Goal: Information Seeking & Learning: Learn about a topic

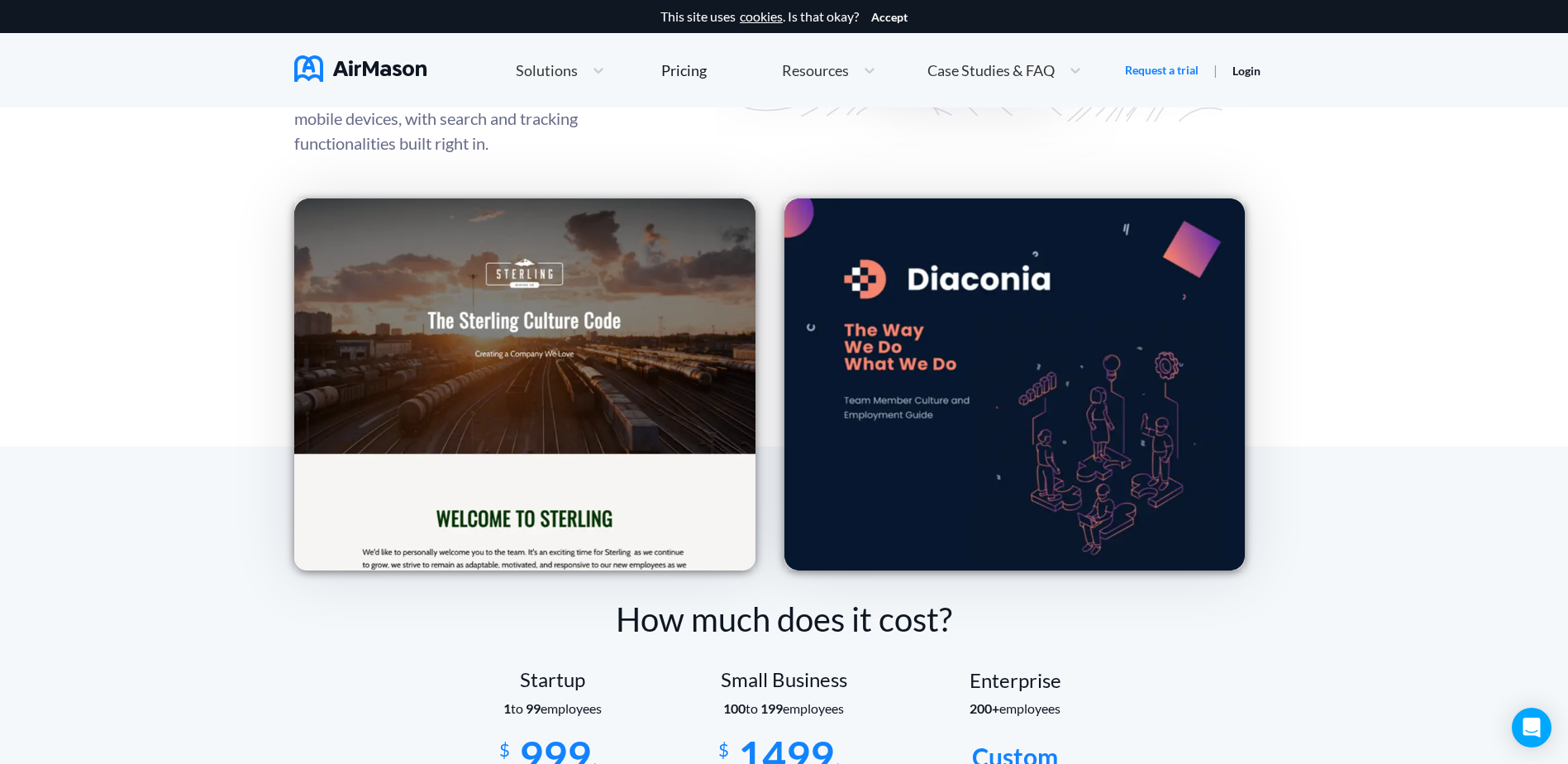
scroll to position [2315, 0]
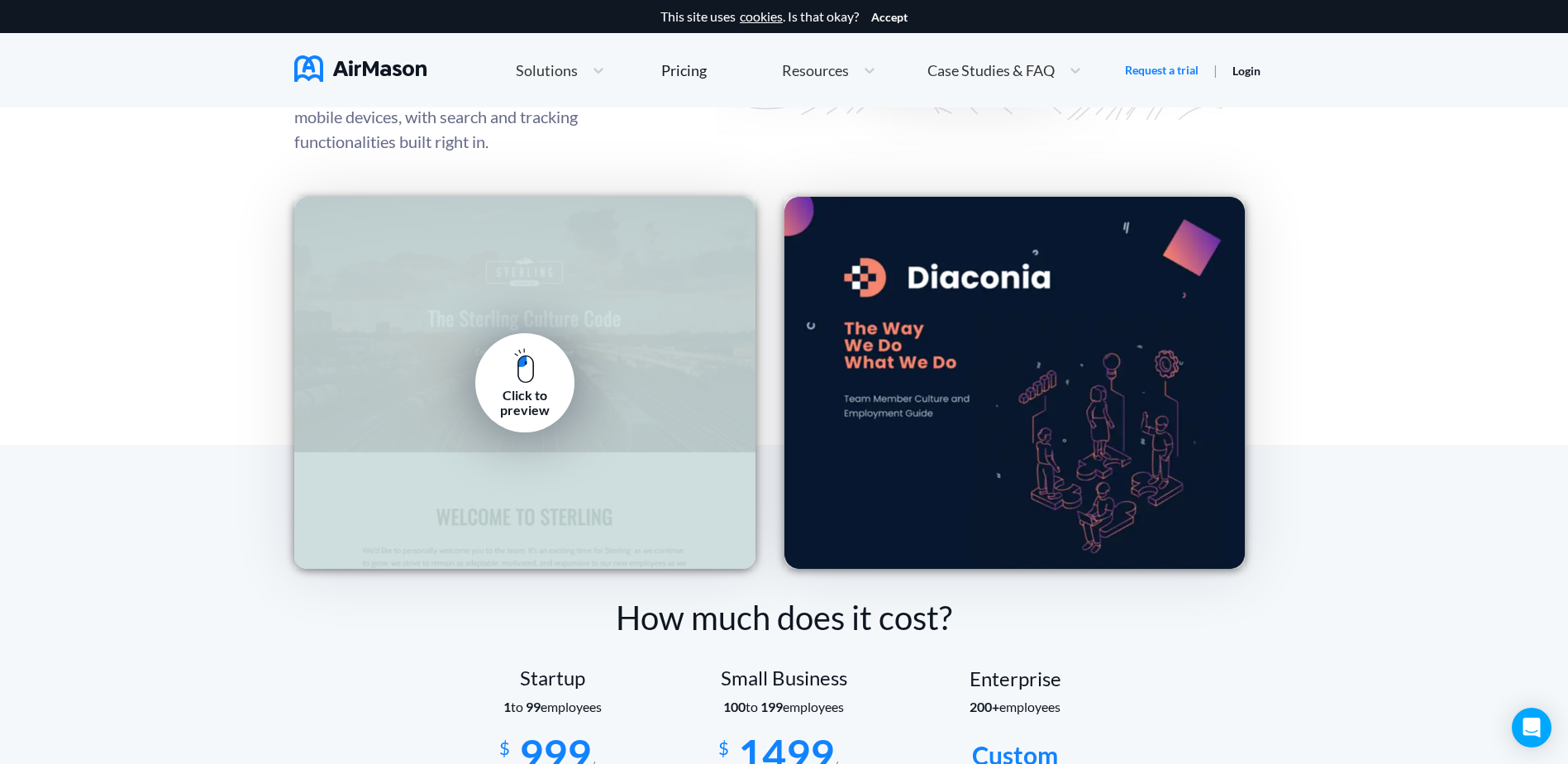
click at [512, 393] on div "Click to preview" at bounding box center [525, 403] width 74 height 30
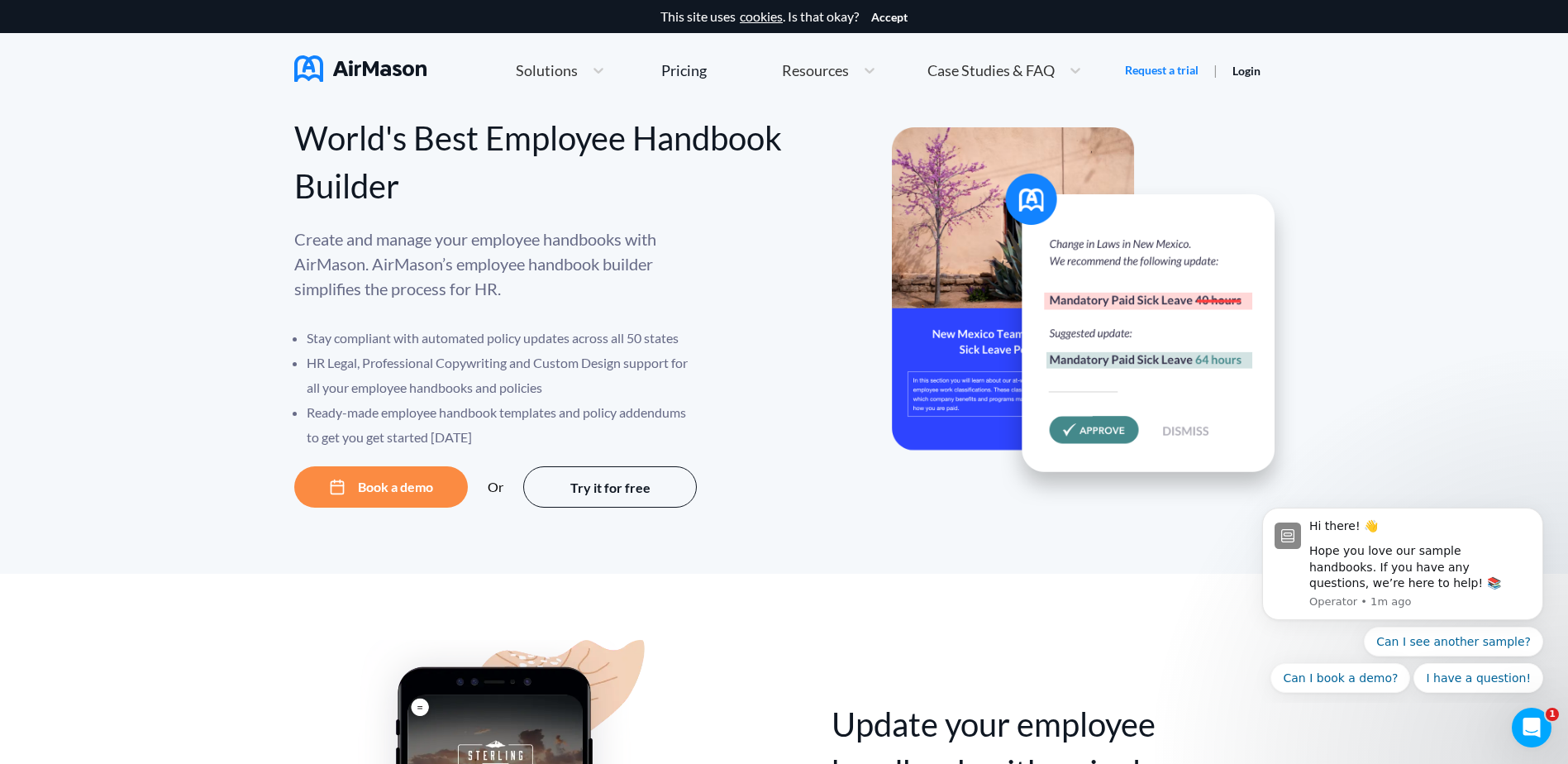
scroll to position [0, 0]
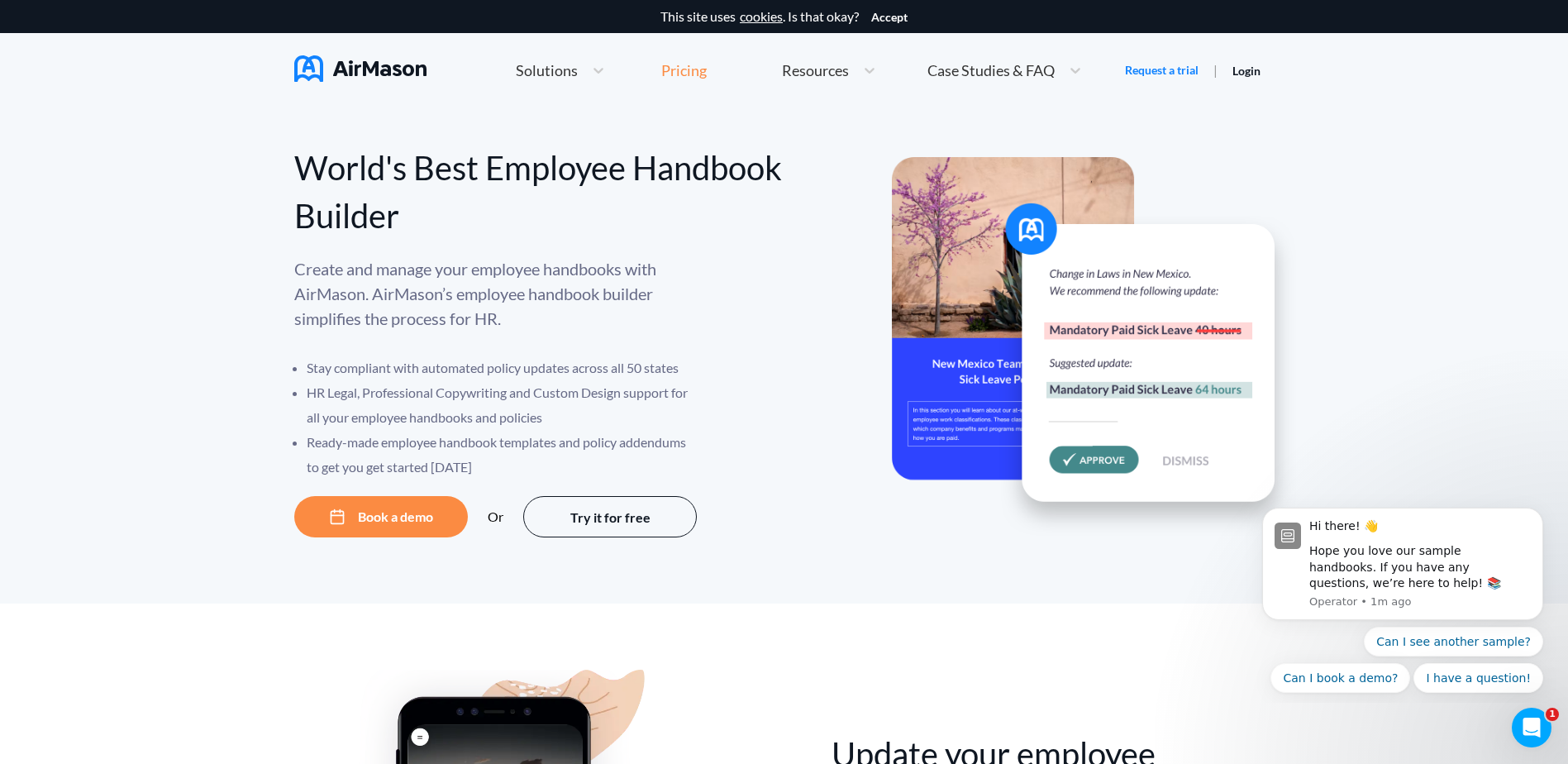
click at [679, 75] on div "Pricing" at bounding box center [684, 71] width 45 height 15
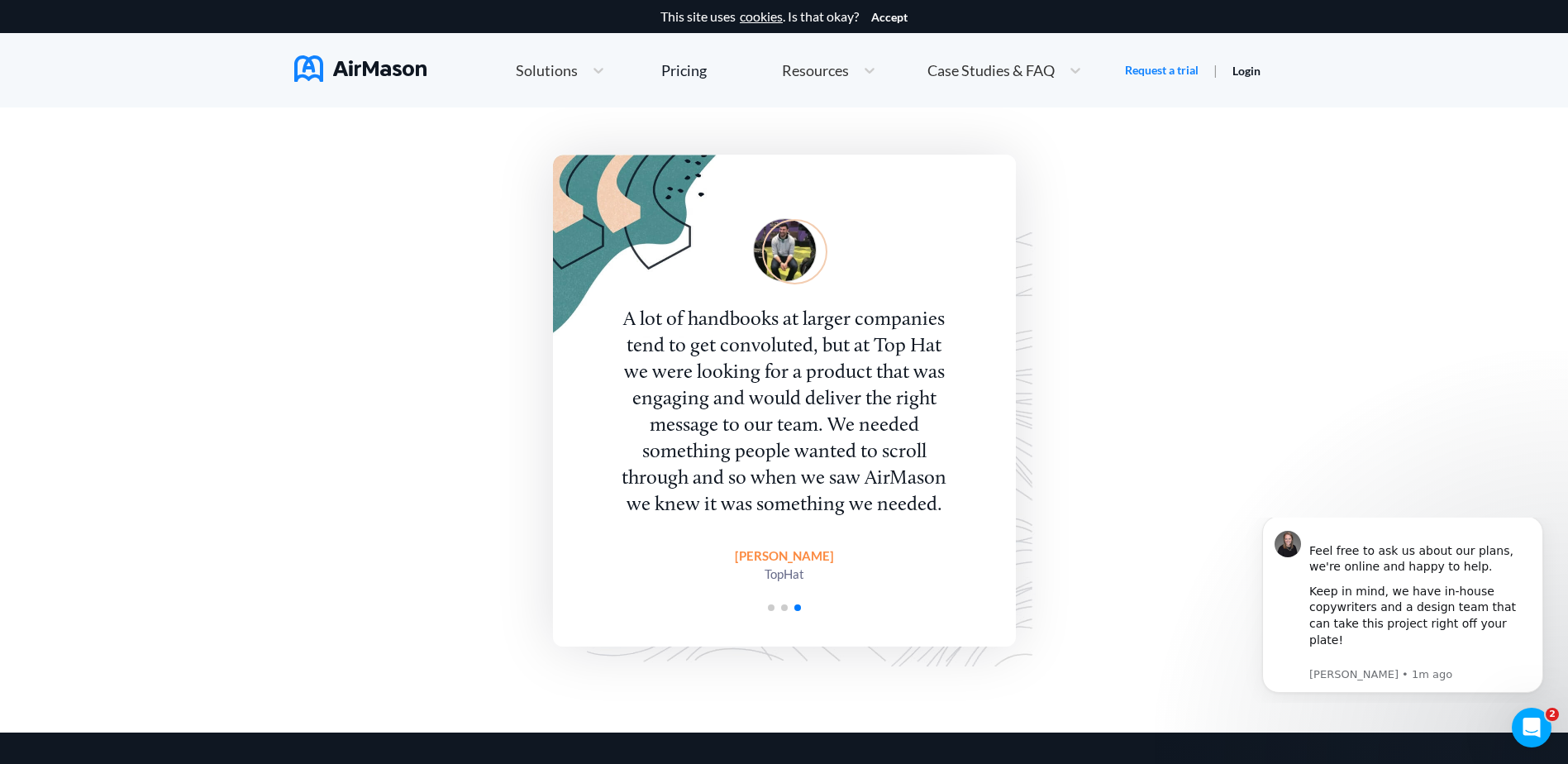
scroll to position [3554, 0]
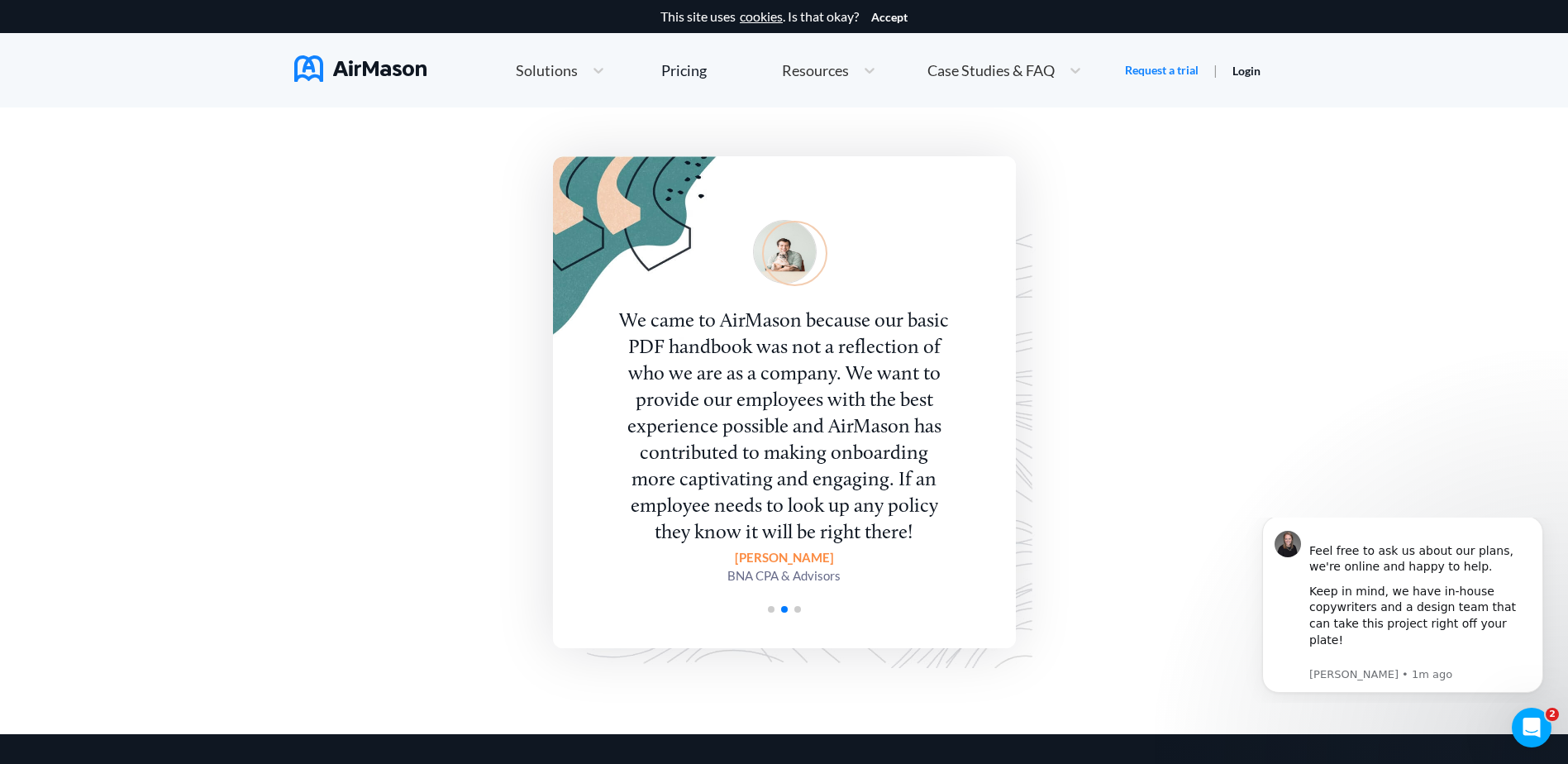
click at [782, 610] on span "Go to slide 2" at bounding box center [784, 609] width 7 height 7
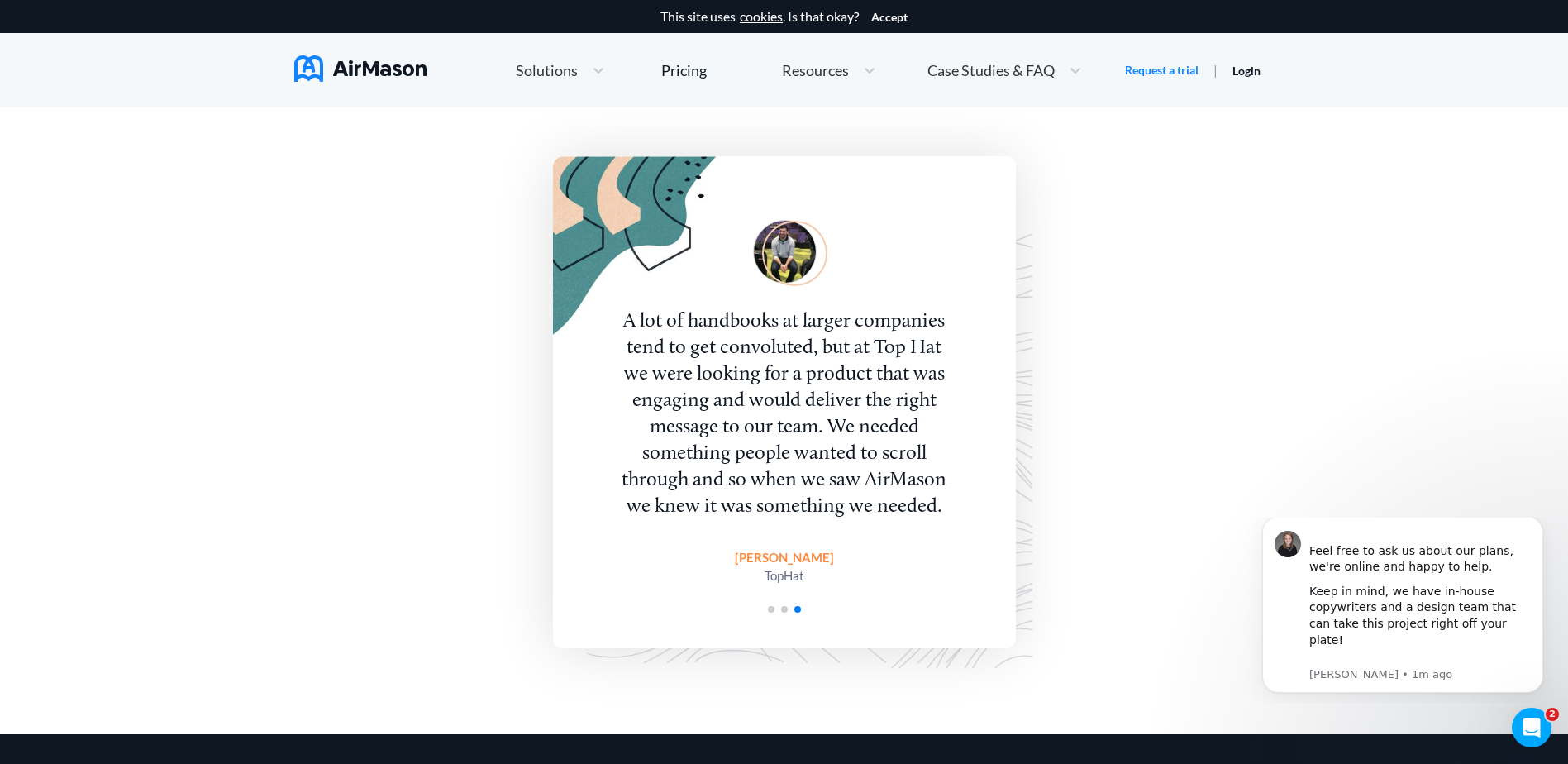
click at [782, 610] on span "Go to slide 2" at bounding box center [784, 609] width 7 height 7
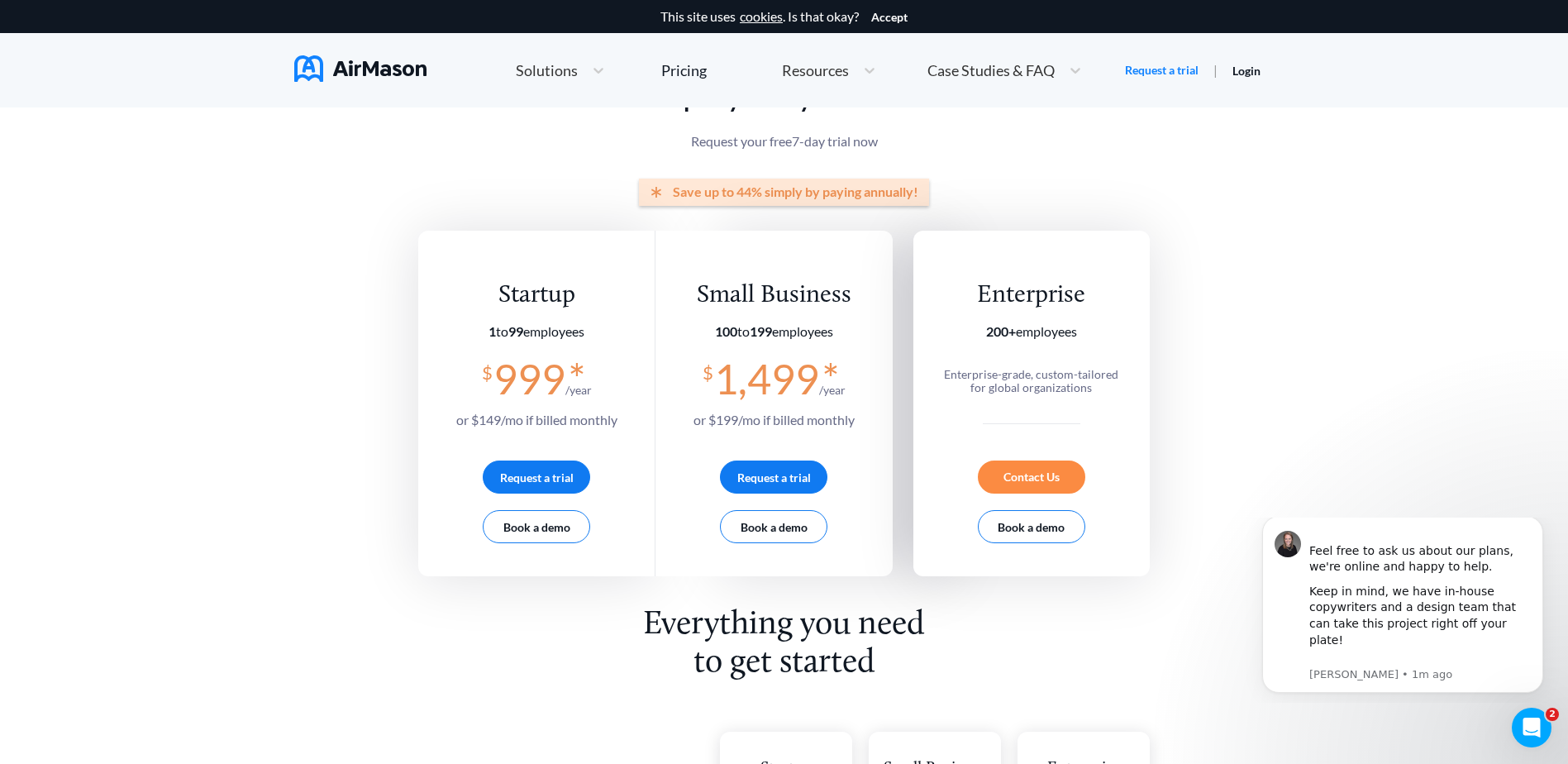
scroll to position [0, 0]
